Goal: Understand process/instructions

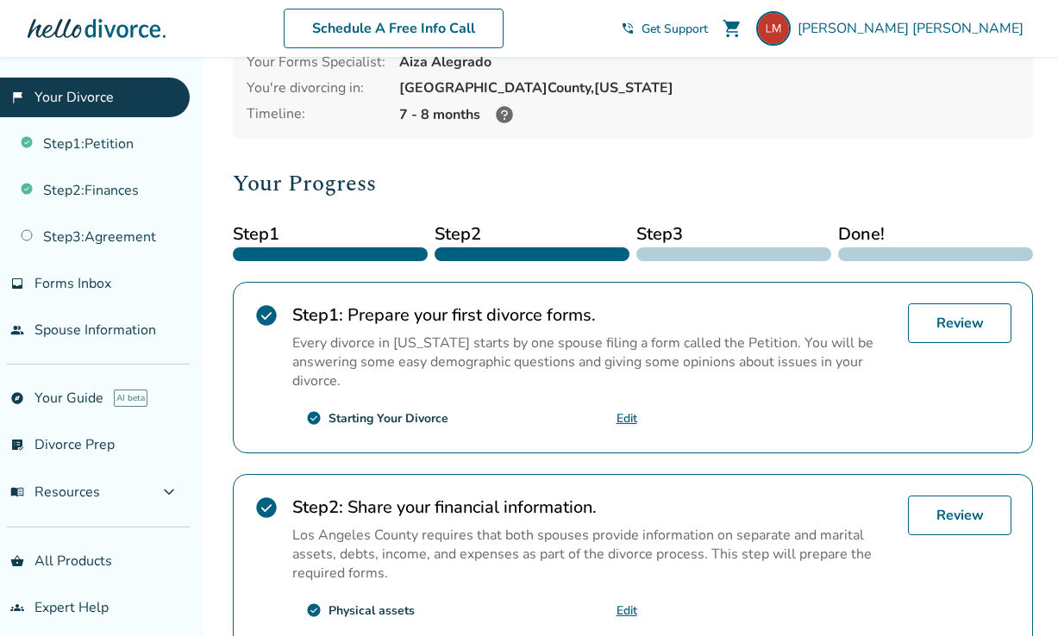
scroll to position [147, 0]
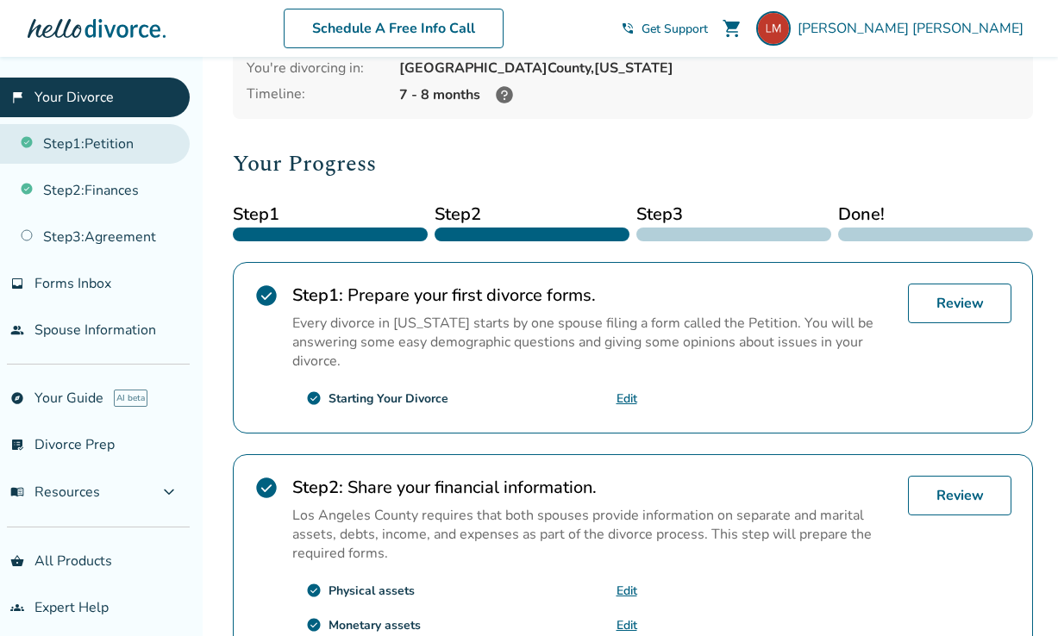
click at [108, 143] on link "Step 1 : Petition" at bounding box center [95, 144] width 190 height 40
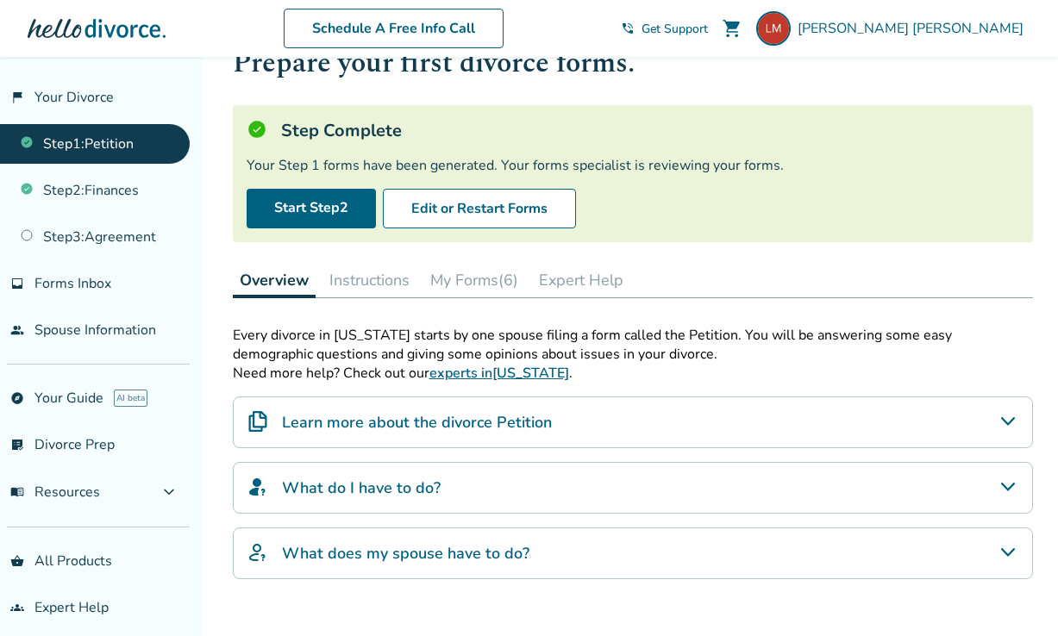
scroll to position [62, 0]
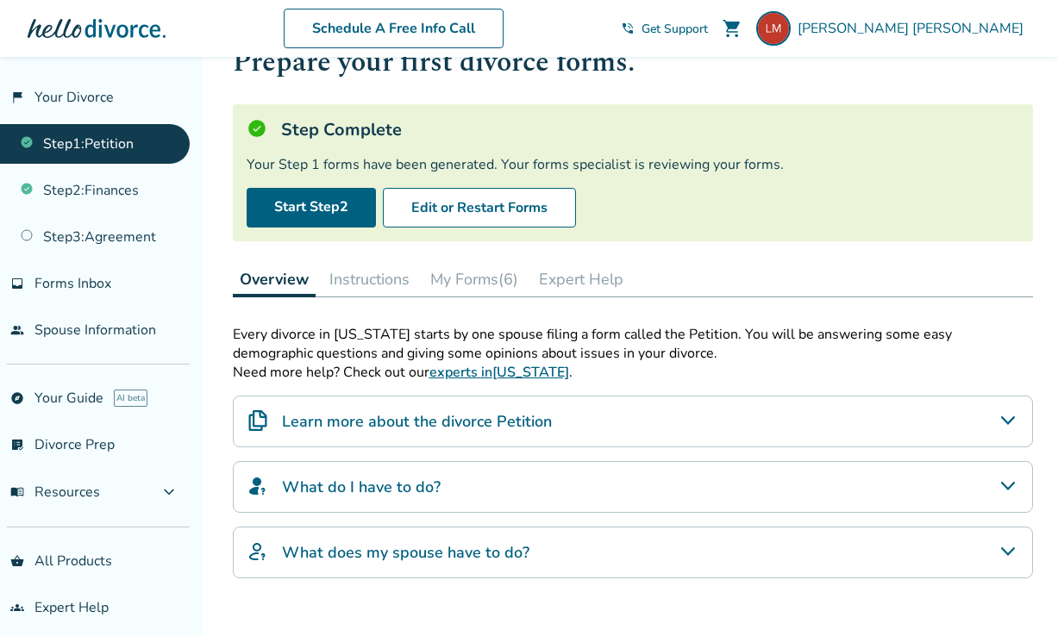
click at [390, 278] on button "Instructions" at bounding box center [369, 279] width 94 height 34
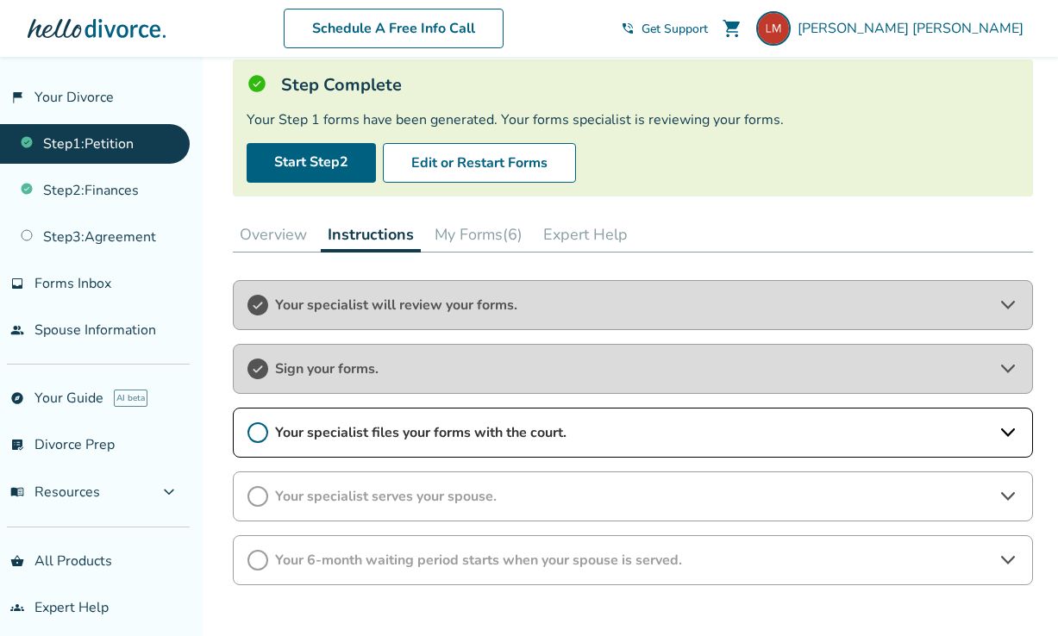
scroll to position [109, 0]
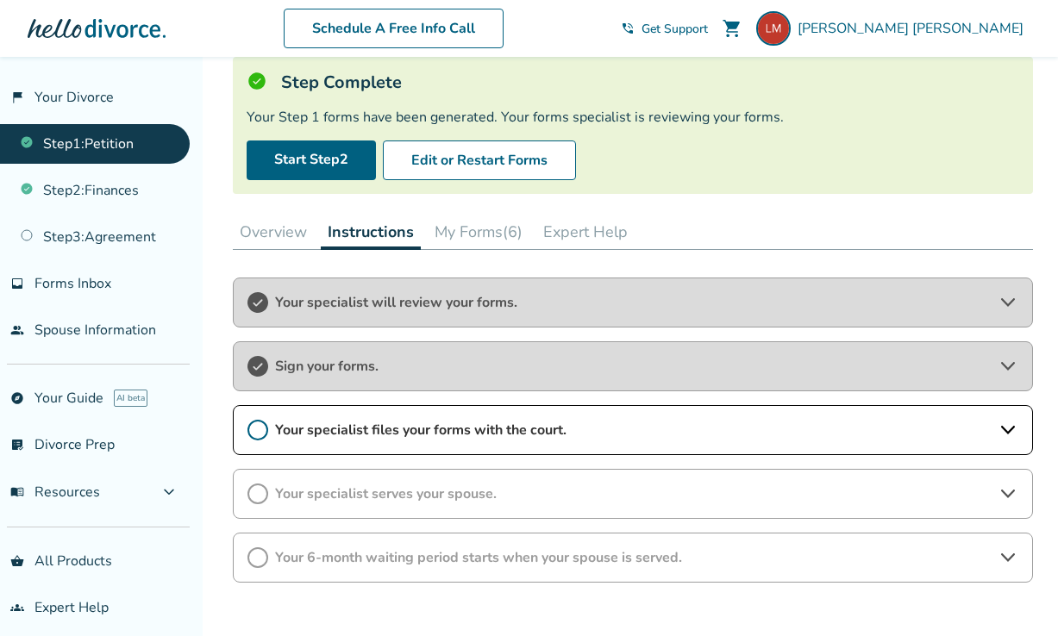
click at [458, 419] on div "Your specialist files your forms with the court." at bounding box center [633, 430] width 800 height 50
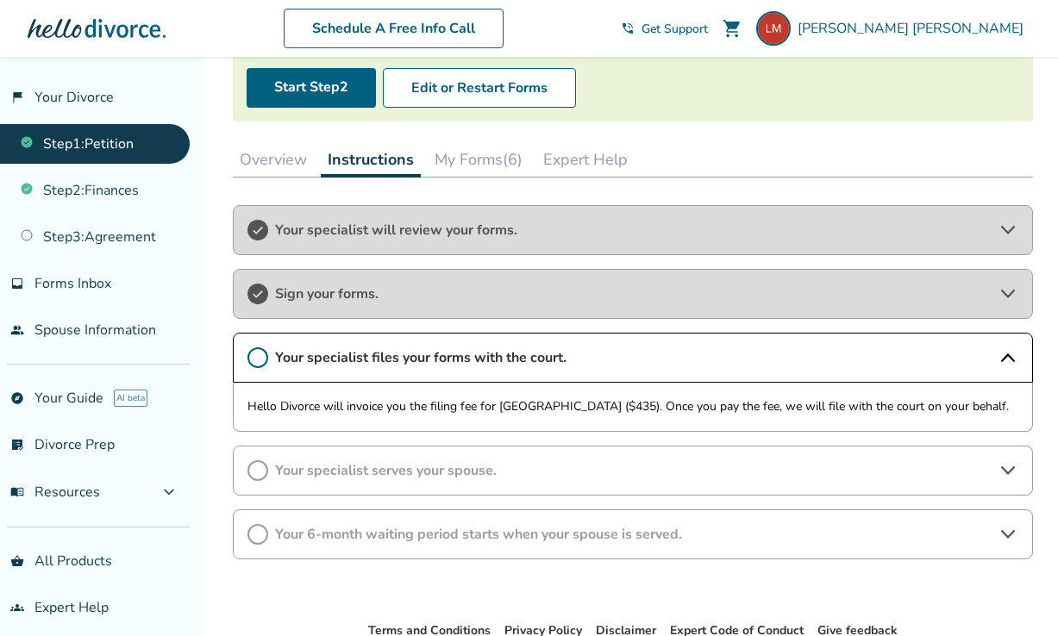
scroll to position [184, 0]
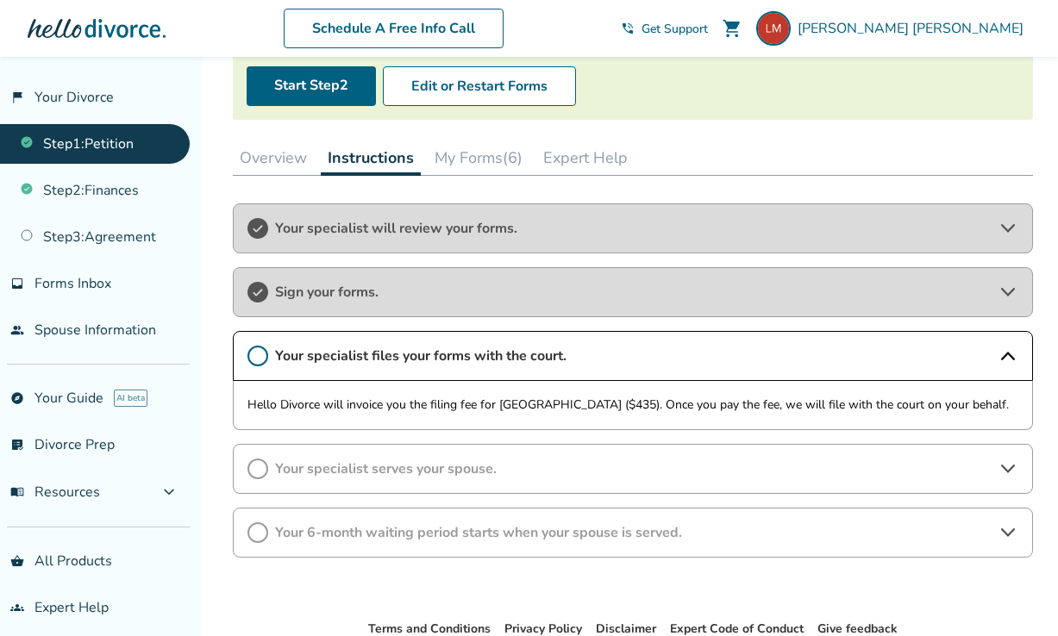
click at [448, 458] on div "Your specialist serves your spouse." at bounding box center [633, 469] width 800 height 50
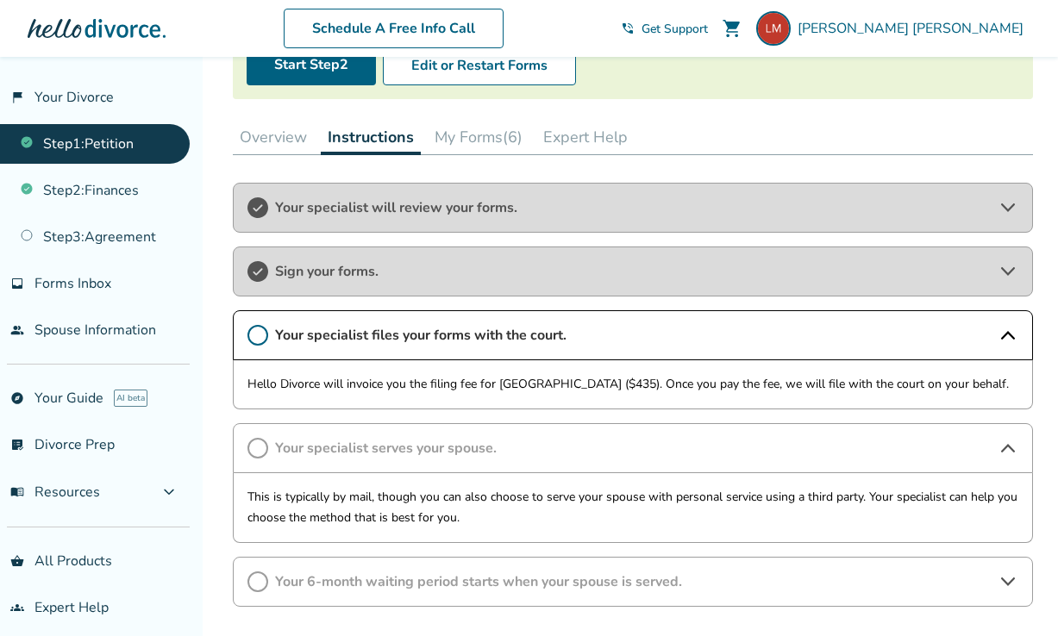
scroll to position [205, 0]
